Goal: Task Accomplishment & Management: Manage account settings

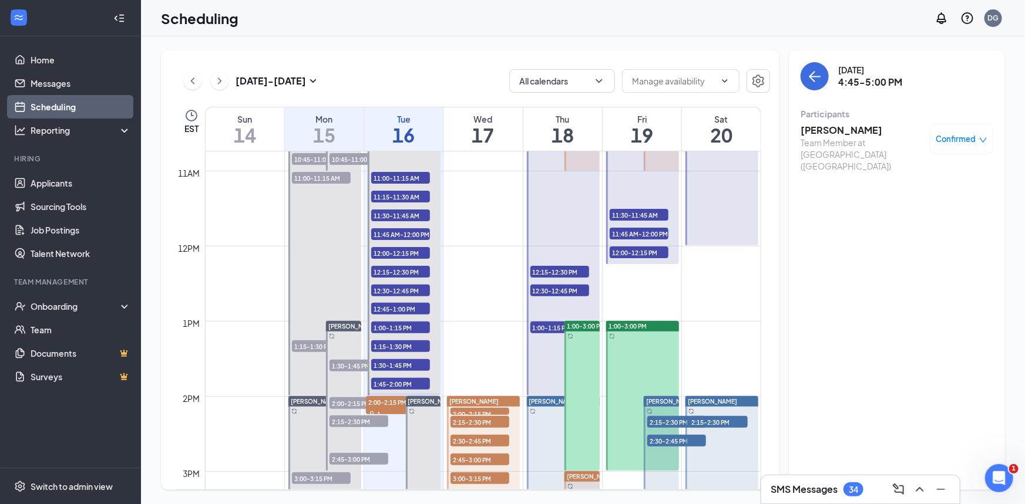
scroll to position [790, 0]
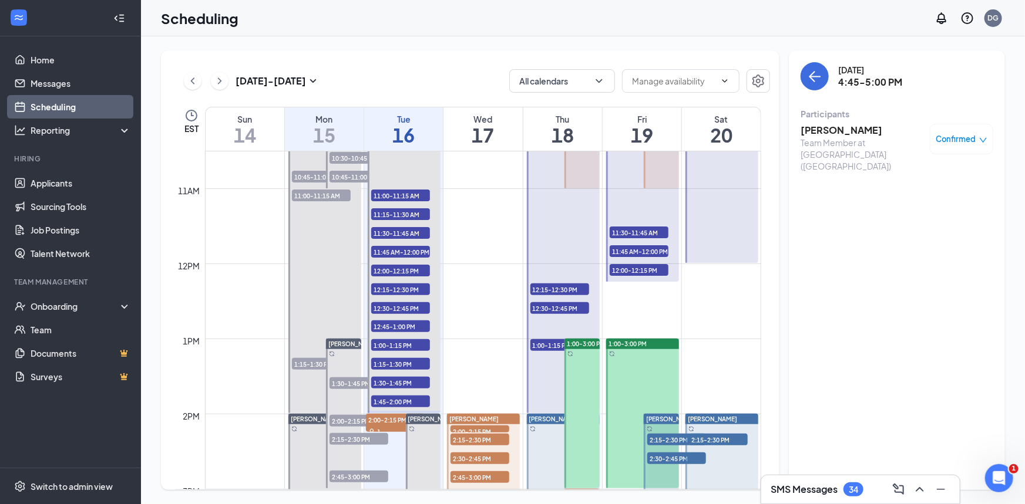
click at [541, 380] on div at bounding box center [563, 189] width 73 height 450
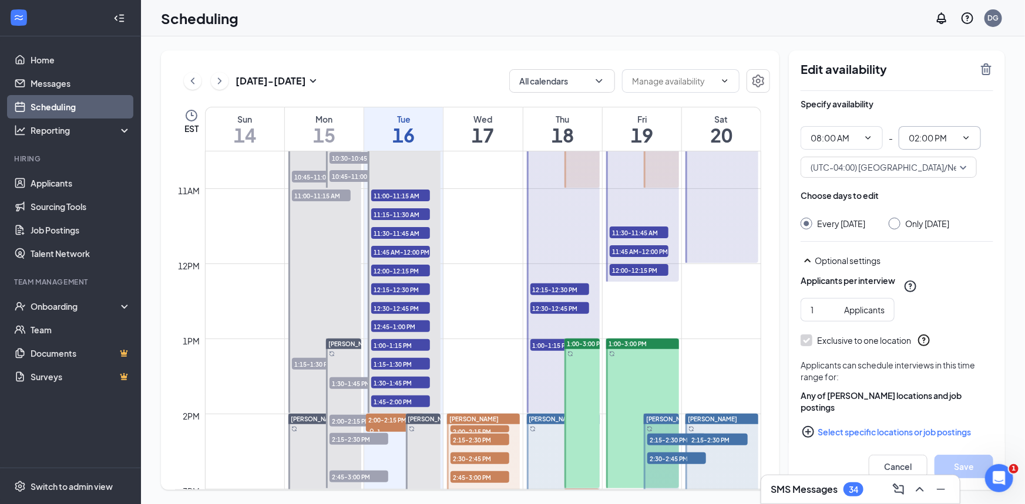
click at [967, 134] on icon "ChevronDown" at bounding box center [965, 137] width 9 height 9
click at [965, 135] on icon "ChevronDown" at bounding box center [965, 137] width 9 height 9
click at [941, 137] on input "02:00 PM" at bounding box center [932, 138] width 48 height 13
click at [928, 280] on div "11:15 AM" at bounding box center [935, 280] width 35 height 13
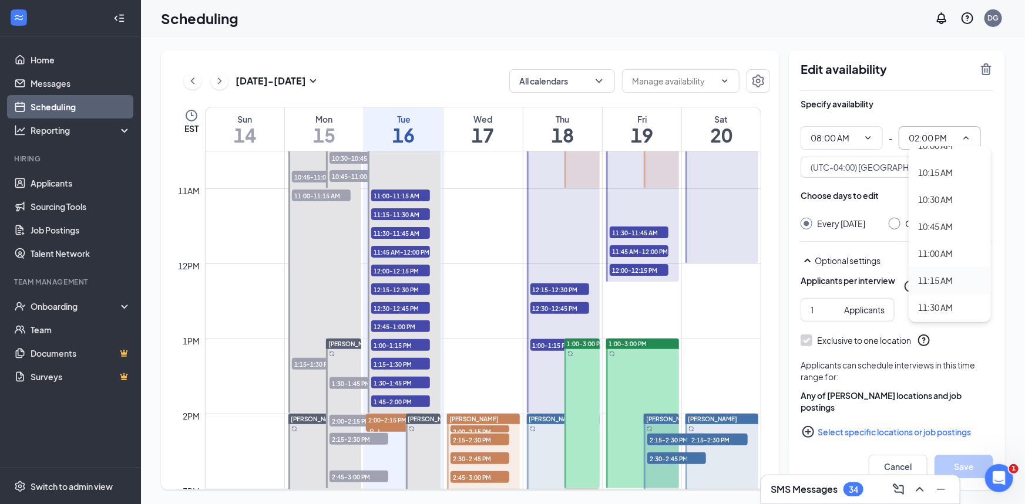
type input "11:15 AM"
click at [965, 467] on button "Save" at bounding box center [963, 466] width 59 height 23
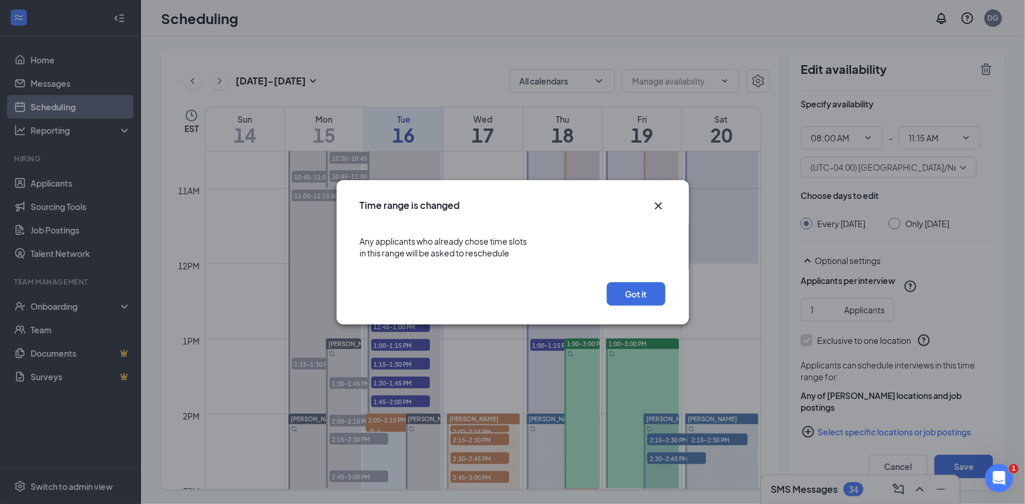
click at [655, 208] on icon "Cross" at bounding box center [657, 205] width 7 height 7
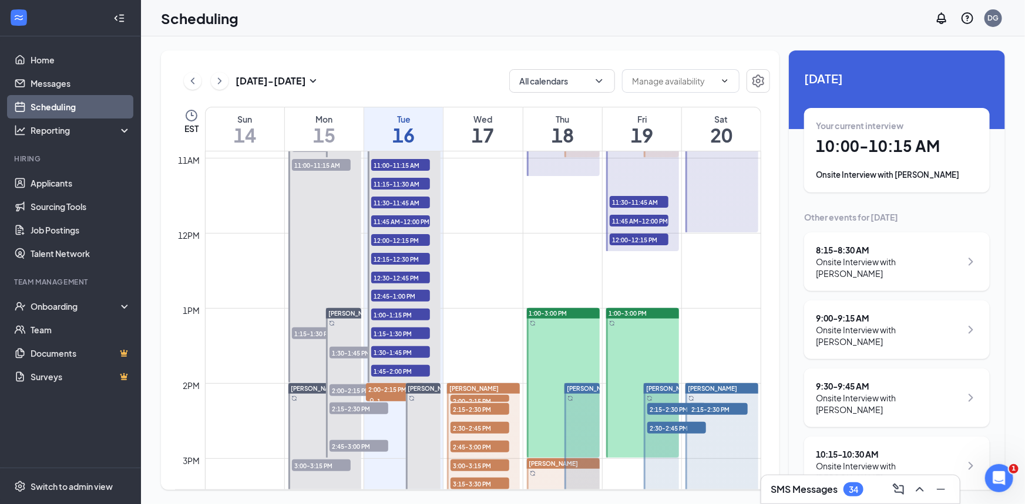
scroll to position [843, 0]
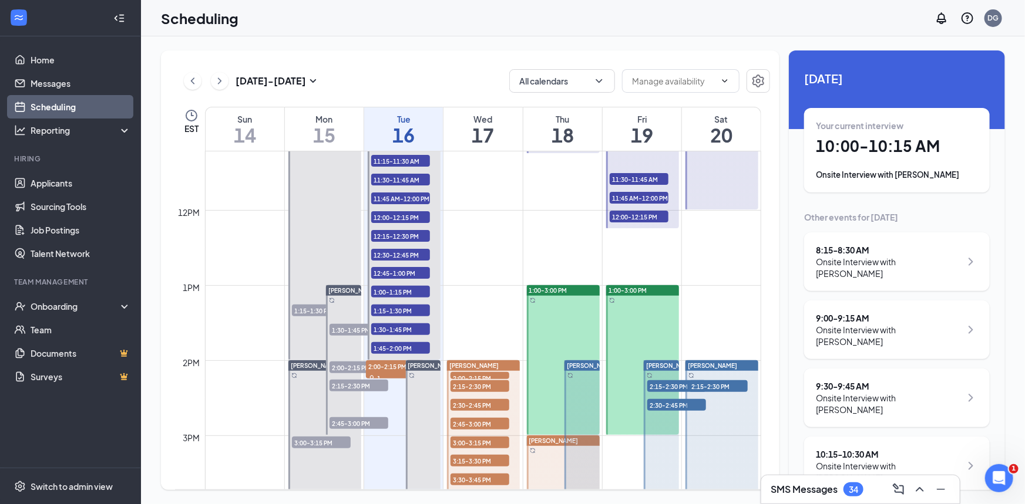
click at [600, 287] on td at bounding box center [483, 294] width 556 height 19
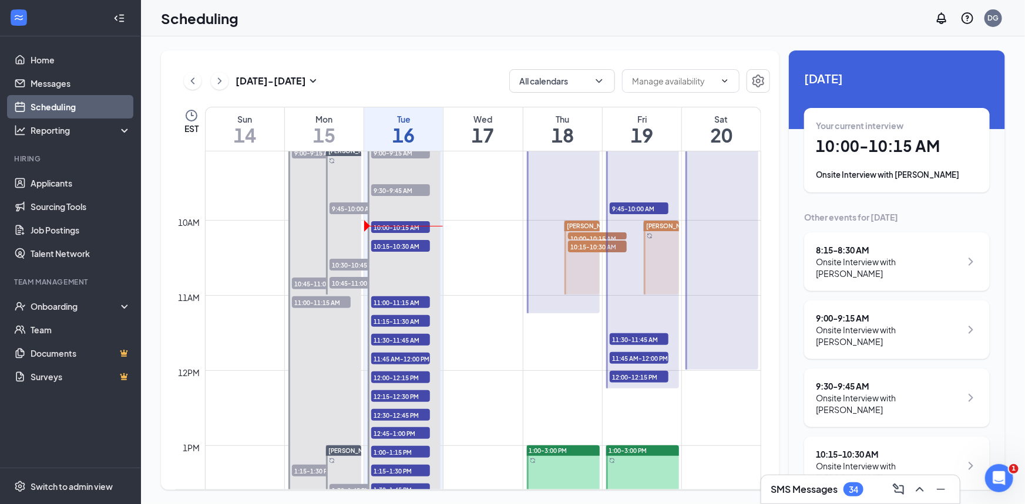
scroll to position [629, 0]
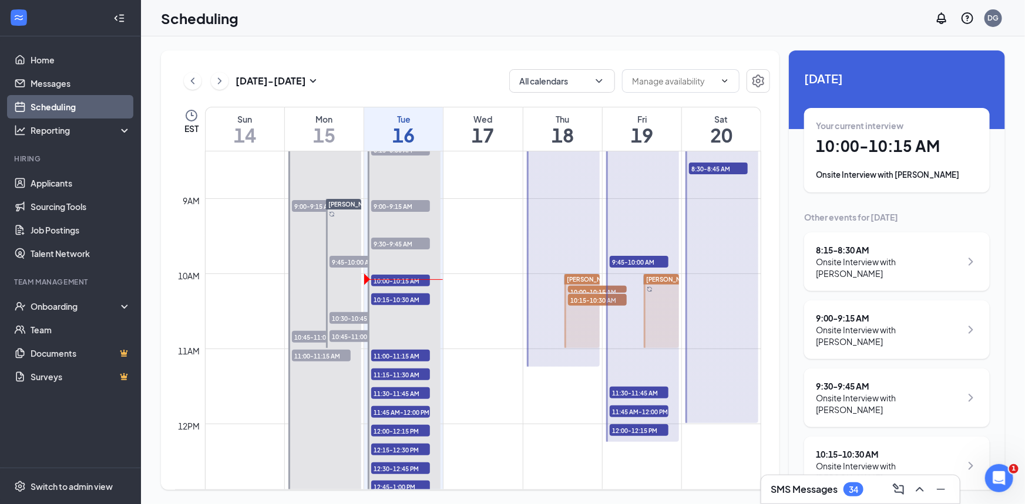
click at [641, 362] on div at bounding box center [642, 283] width 73 height 318
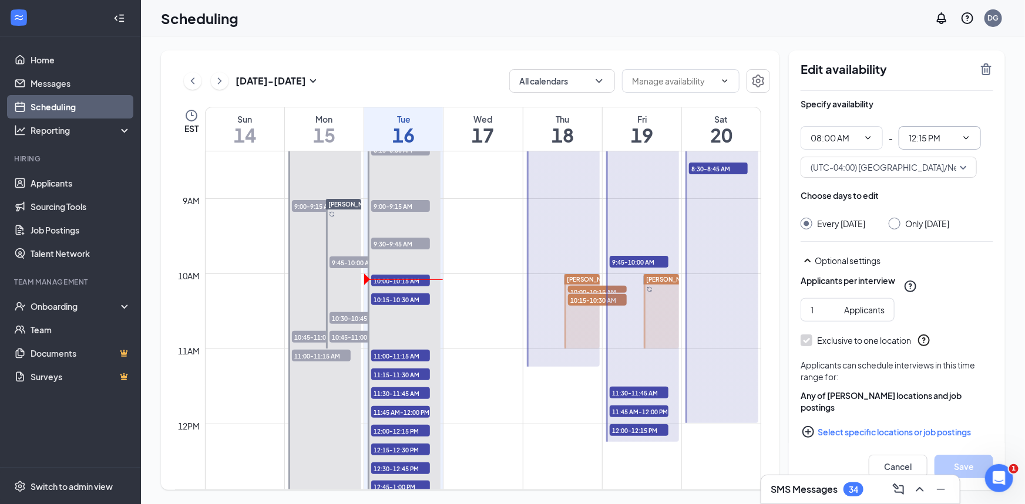
click at [917, 139] on input "12:15 PM" at bounding box center [932, 138] width 48 height 13
click at [940, 203] on div "11:30 AM" at bounding box center [935, 200] width 35 height 13
type input "11:30 AM"
click at [968, 465] on button "Save" at bounding box center [963, 466] width 59 height 23
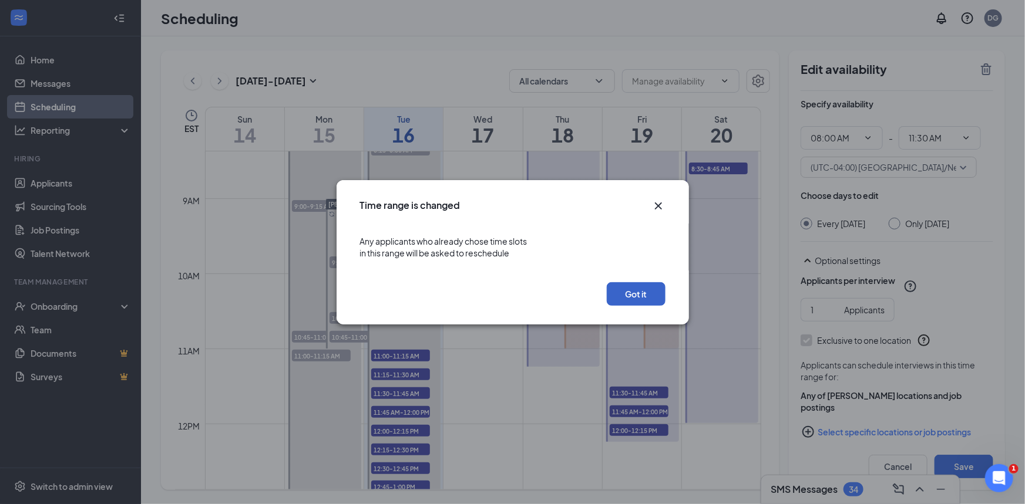
click at [642, 291] on button "Got it" at bounding box center [636, 293] width 59 height 23
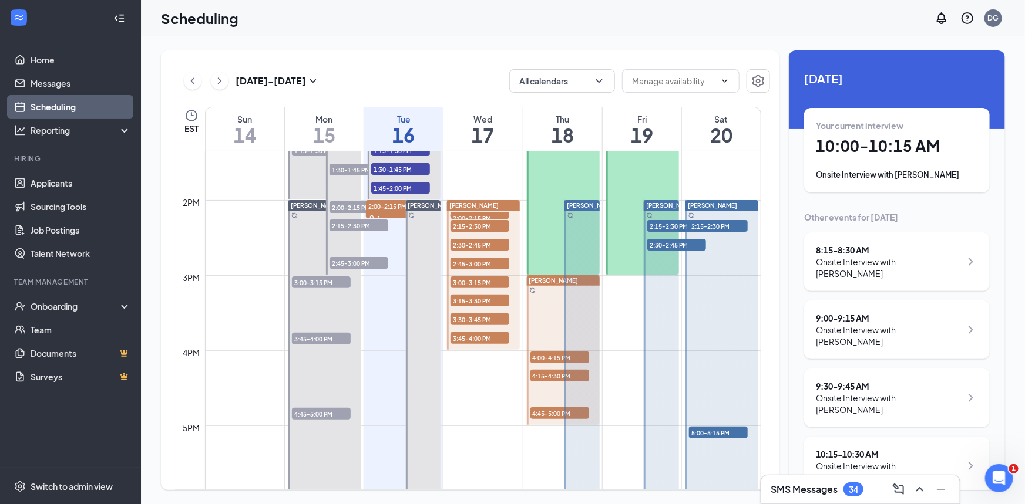
scroll to position [843, 0]
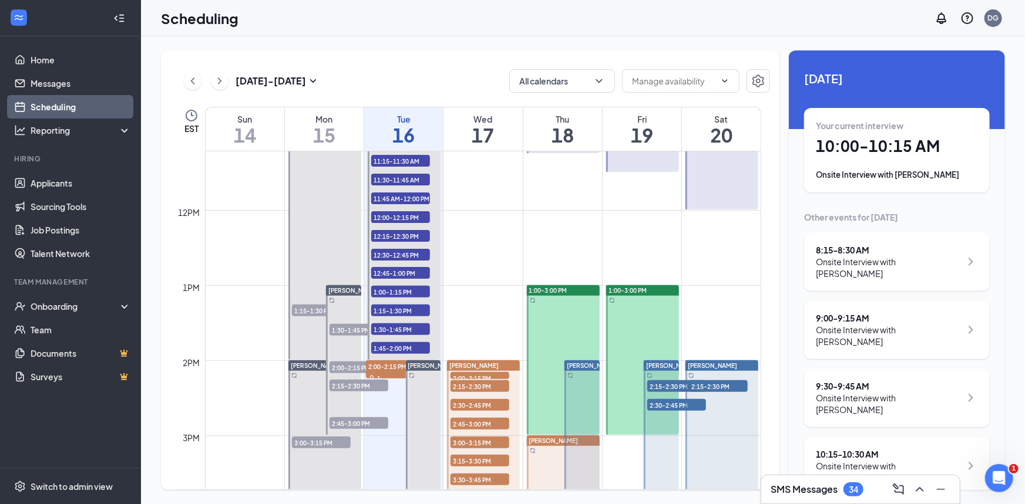
click at [227, 83] on button at bounding box center [220, 81] width 18 height 18
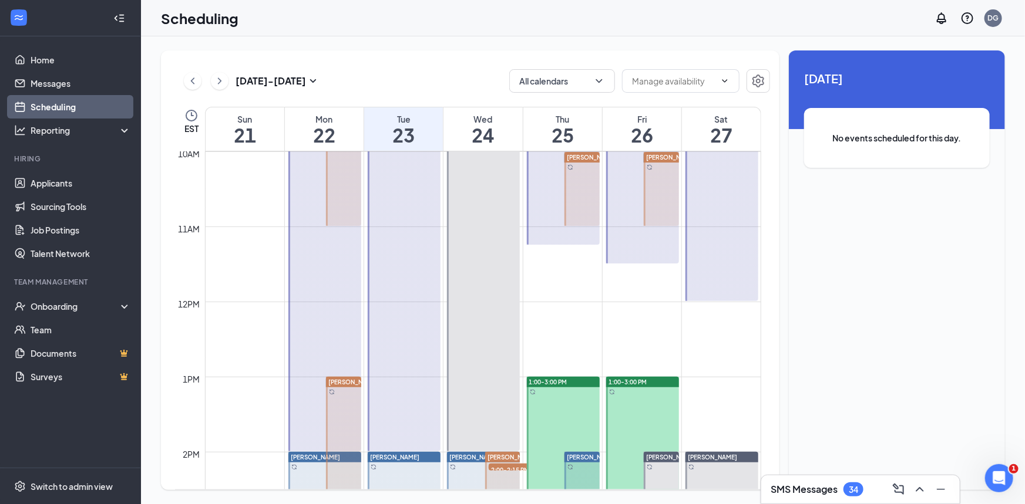
scroll to position [790, 0]
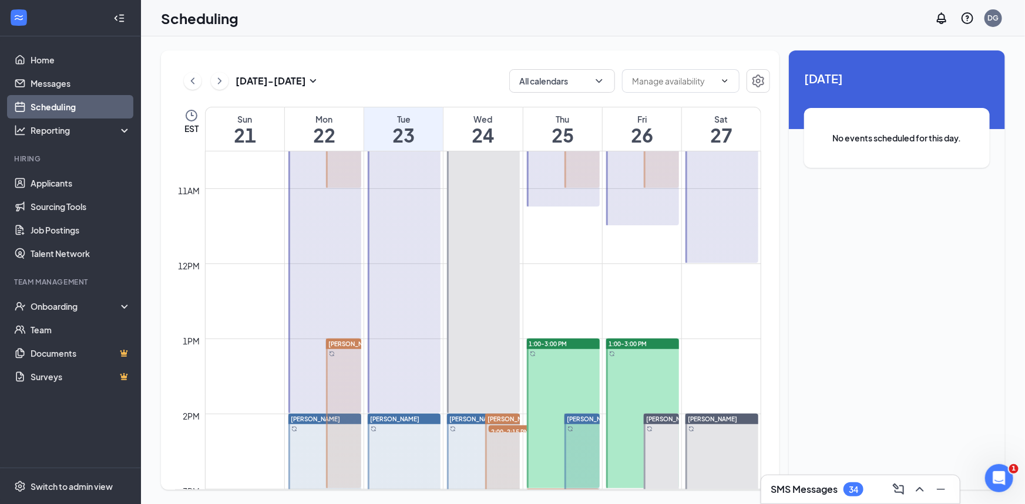
click at [413, 301] on div at bounding box center [404, 189] width 73 height 450
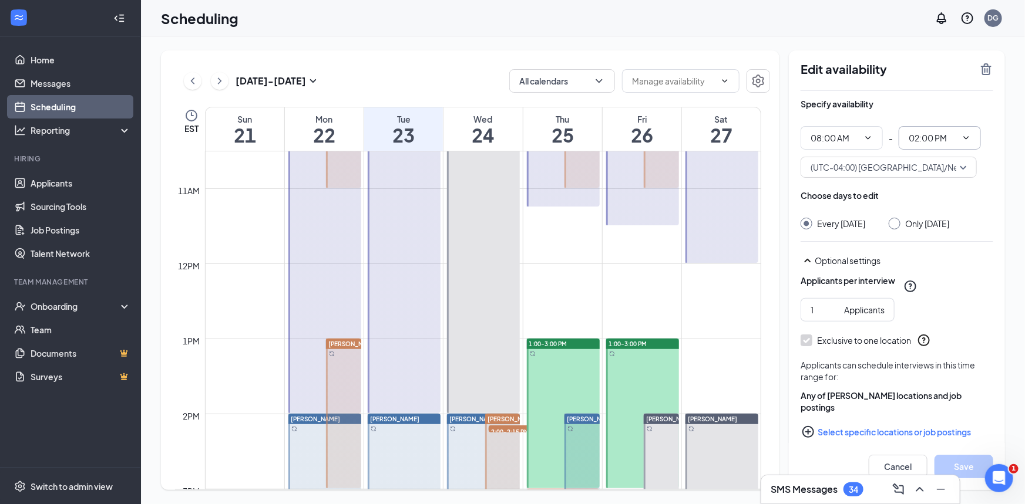
click at [916, 141] on input "02:00 PM" at bounding box center [932, 138] width 48 height 13
click at [939, 252] on div "11:30 AM" at bounding box center [935, 254] width 35 height 13
type input "11:30 AM"
click at [958, 462] on button "Save" at bounding box center [963, 466] width 59 height 23
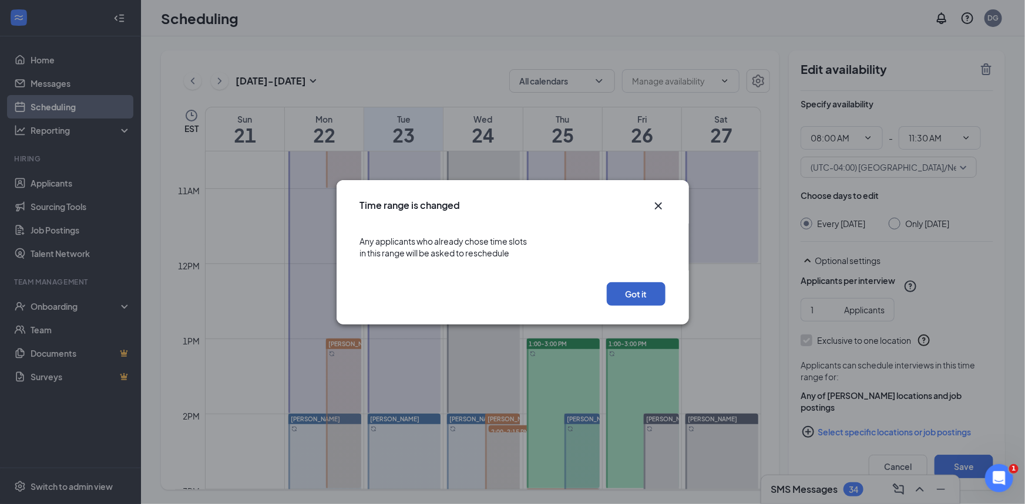
click at [641, 292] on button "Got it" at bounding box center [636, 293] width 59 height 23
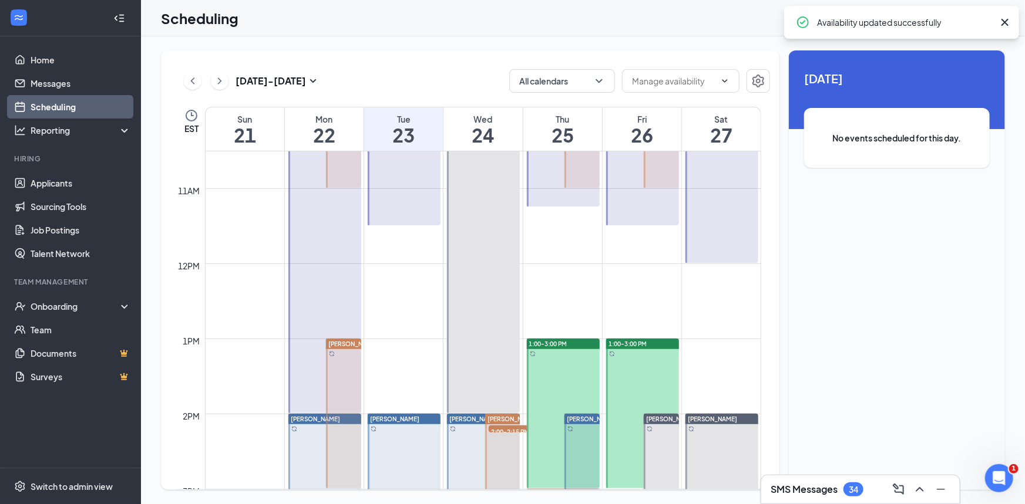
click at [323, 288] on div at bounding box center [324, 189] width 73 height 450
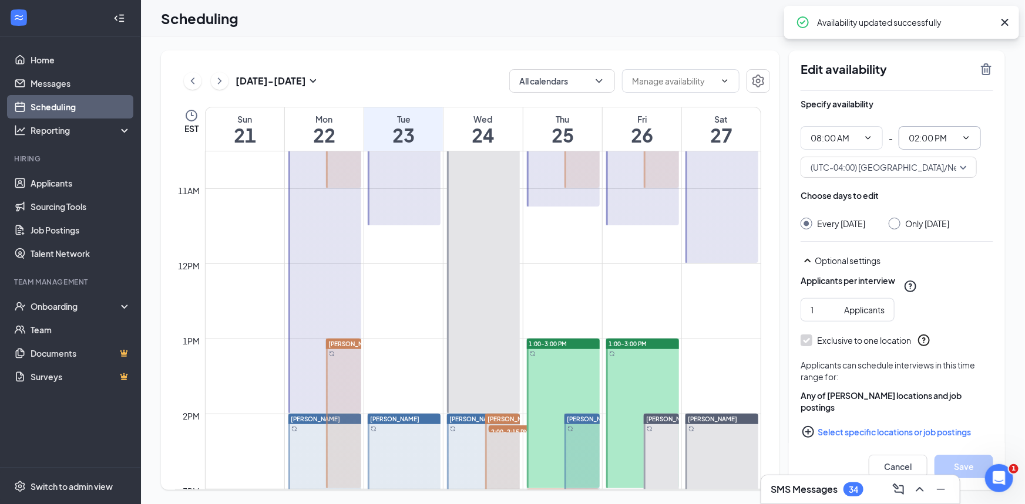
click at [927, 133] on input "02:00 PM" at bounding box center [932, 138] width 48 height 13
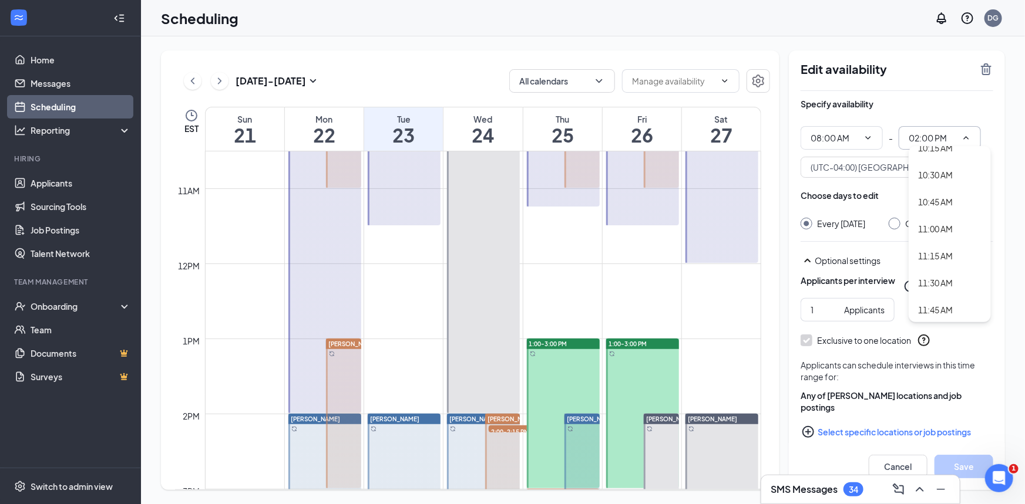
scroll to position [1121, 0]
click at [937, 255] on div "11:30 AM" at bounding box center [935, 254] width 35 height 13
type input "11:30 AM"
click at [962, 462] on button "Save" at bounding box center [963, 466] width 59 height 23
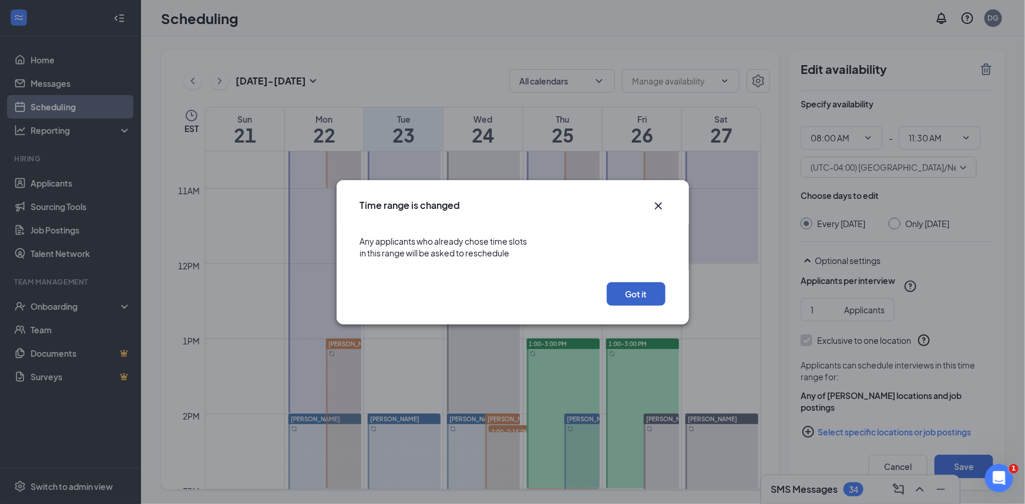
click at [638, 293] on button "Got it" at bounding box center [636, 293] width 59 height 23
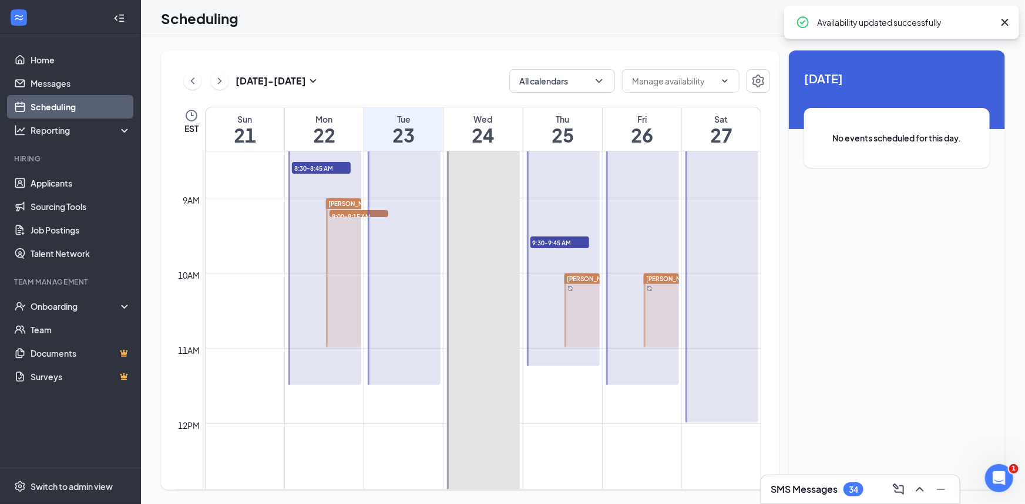
scroll to position [629, 0]
click at [540, 304] on div at bounding box center [563, 245] width 73 height 243
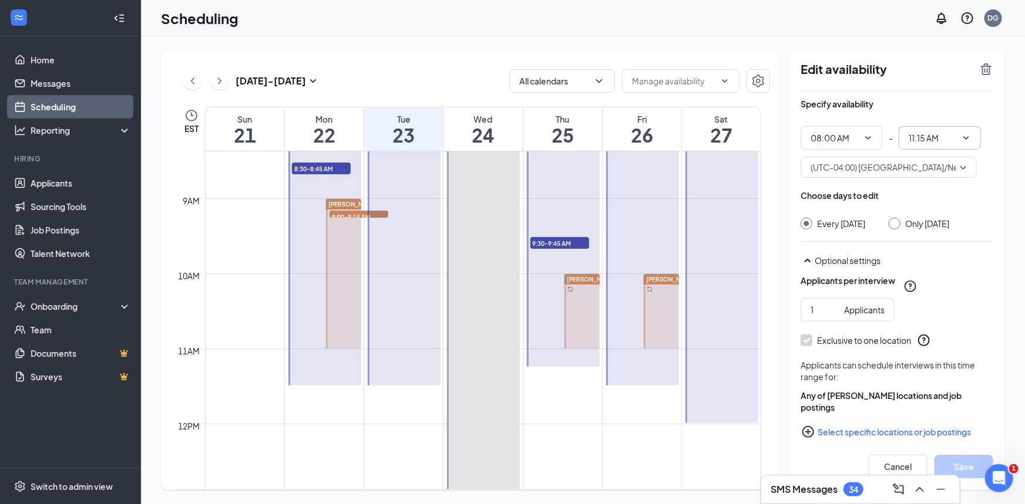
click at [913, 138] on input "11:15 AM" at bounding box center [932, 138] width 48 height 13
click at [934, 203] on div "11:30 AM" at bounding box center [935, 200] width 35 height 13
type input "11:30 AM"
drag, startPoint x: 965, startPoint y: 459, endPoint x: 976, endPoint y: 445, distance: 17.1
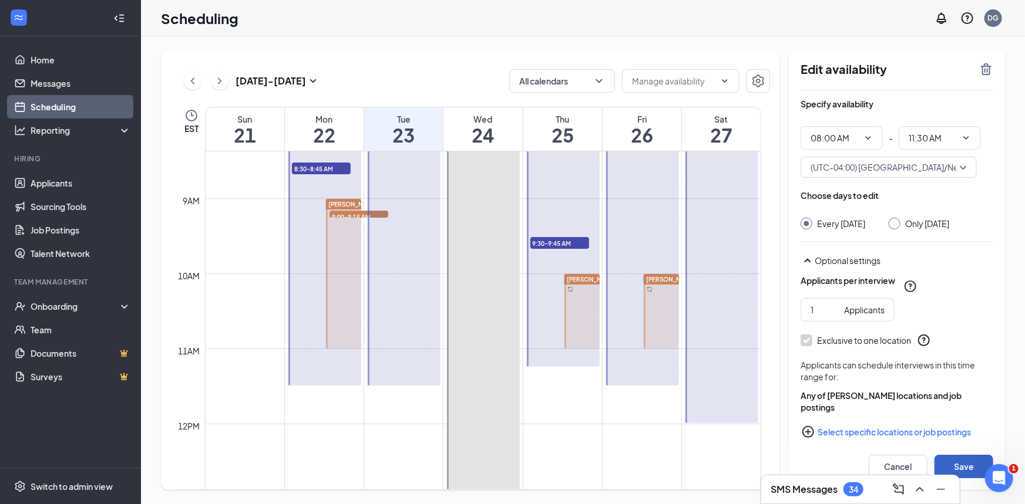
click at [967, 460] on button "Save" at bounding box center [963, 466] width 59 height 23
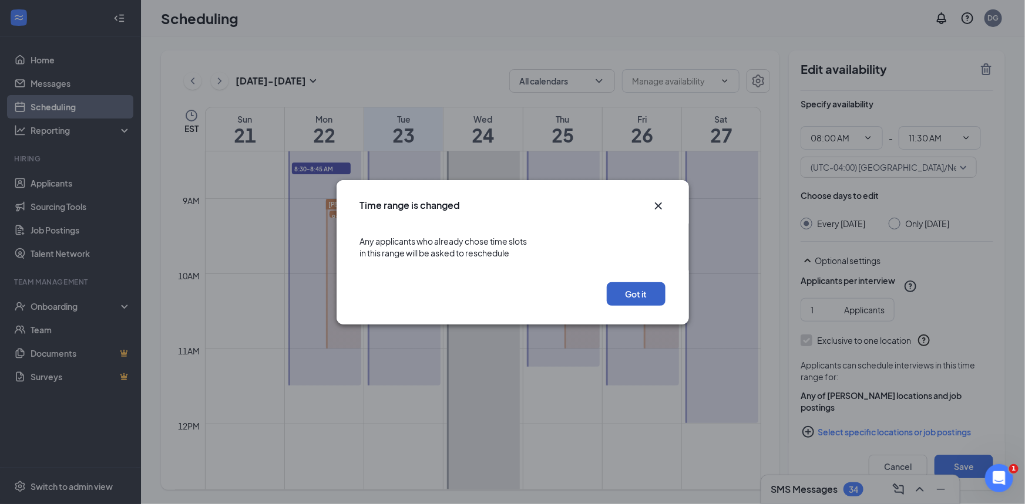
drag, startPoint x: 630, startPoint y: 288, endPoint x: 637, endPoint y: 286, distance: 7.4
click at [630, 288] on button "Got it" at bounding box center [636, 293] width 59 height 23
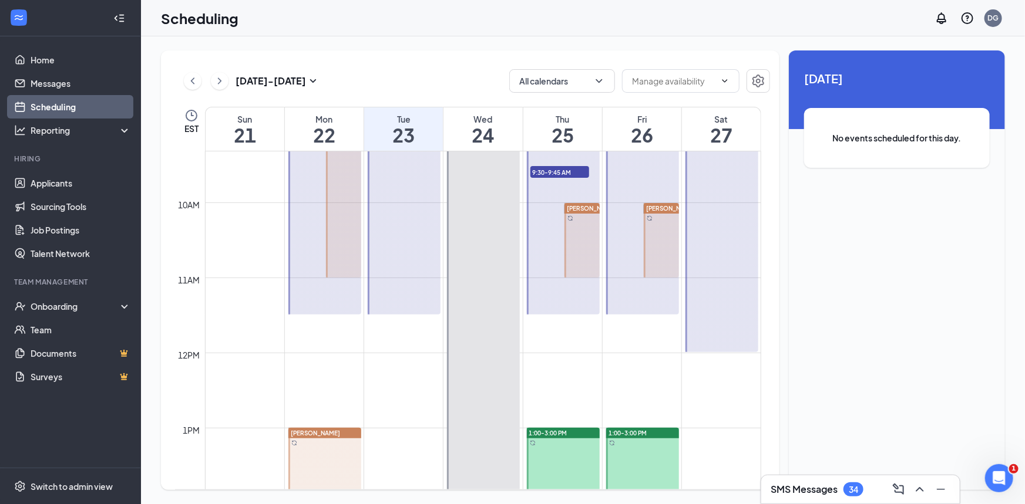
scroll to position [790, 0]
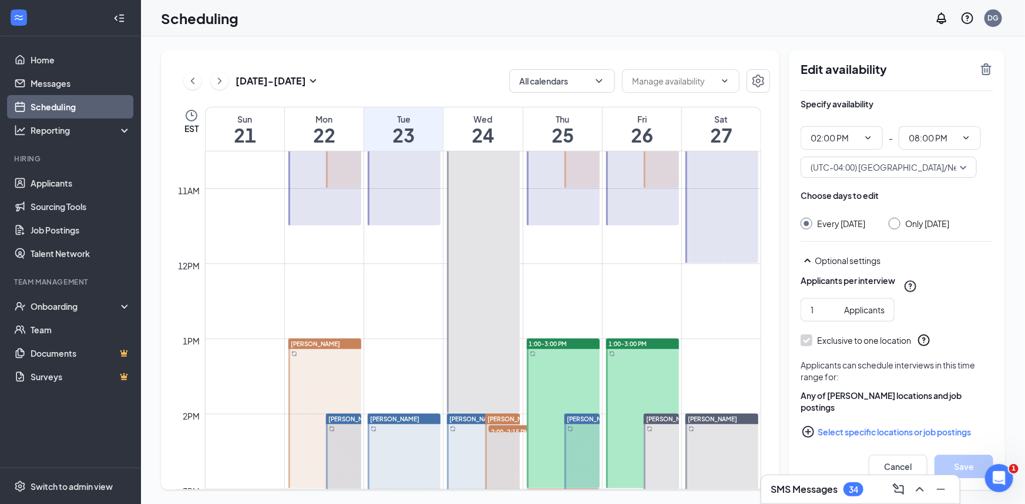
click at [378, 75] on div "[DATE] - [DATE] All calendars" at bounding box center [472, 80] width 595 height 23
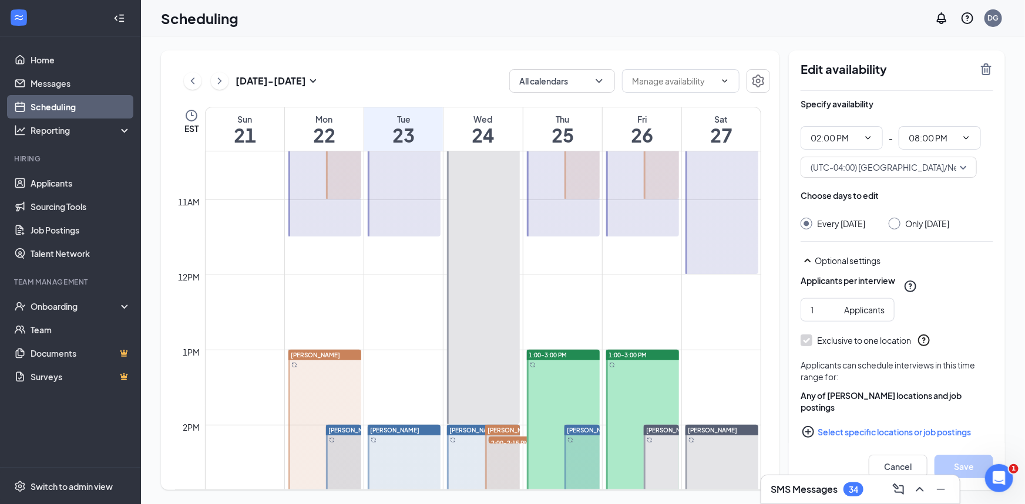
scroll to position [790, 0]
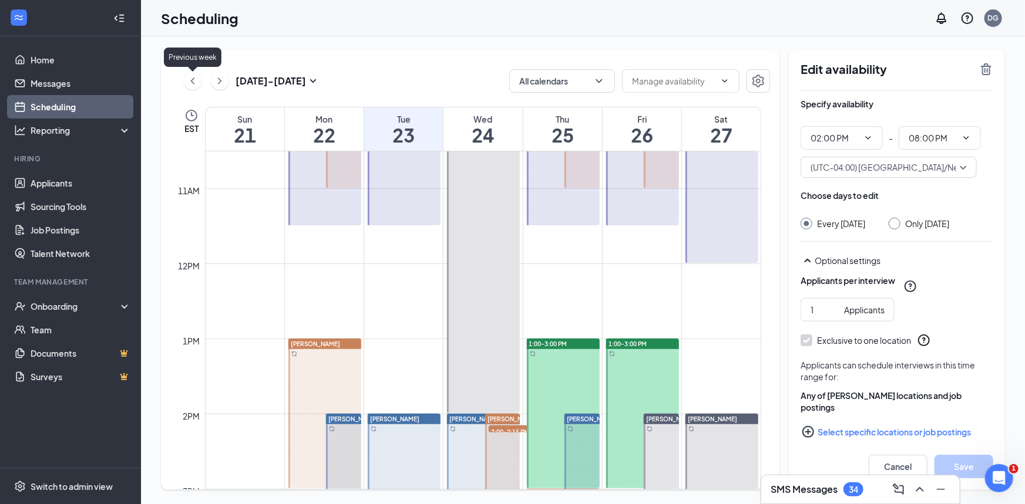
click at [187, 82] on icon "ChevronLeft" at bounding box center [193, 81] width 12 height 14
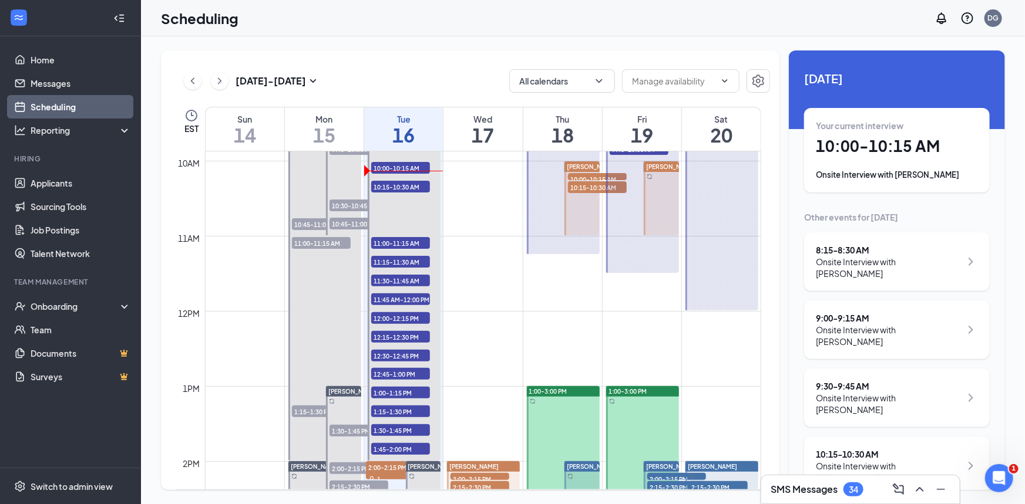
scroll to position [736, 0]
